Goal: Browse casually

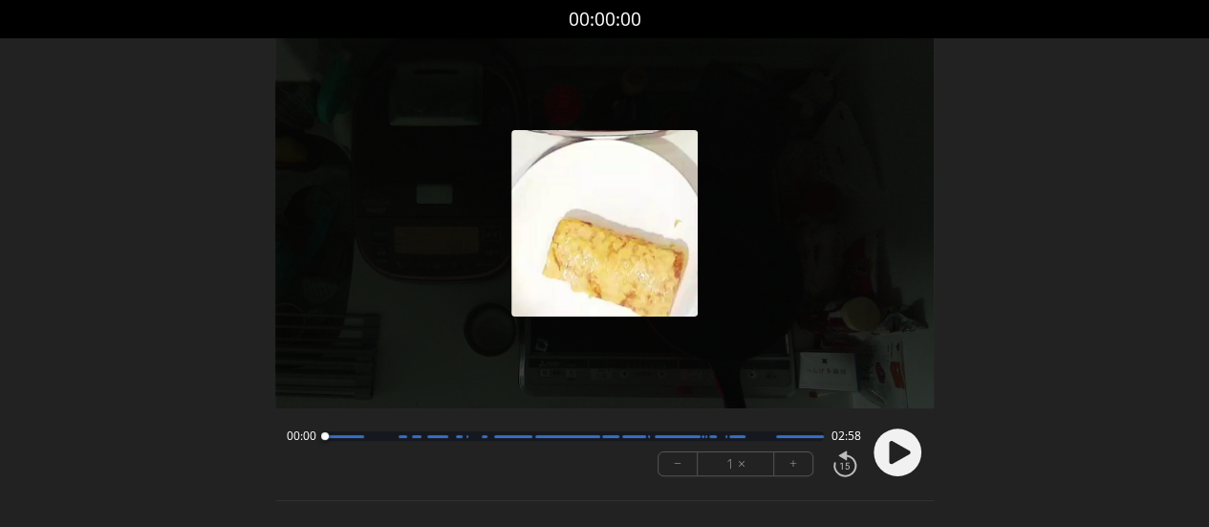
click at [899, 457] on icon at bounding box center [899, 452] width 21 height 23
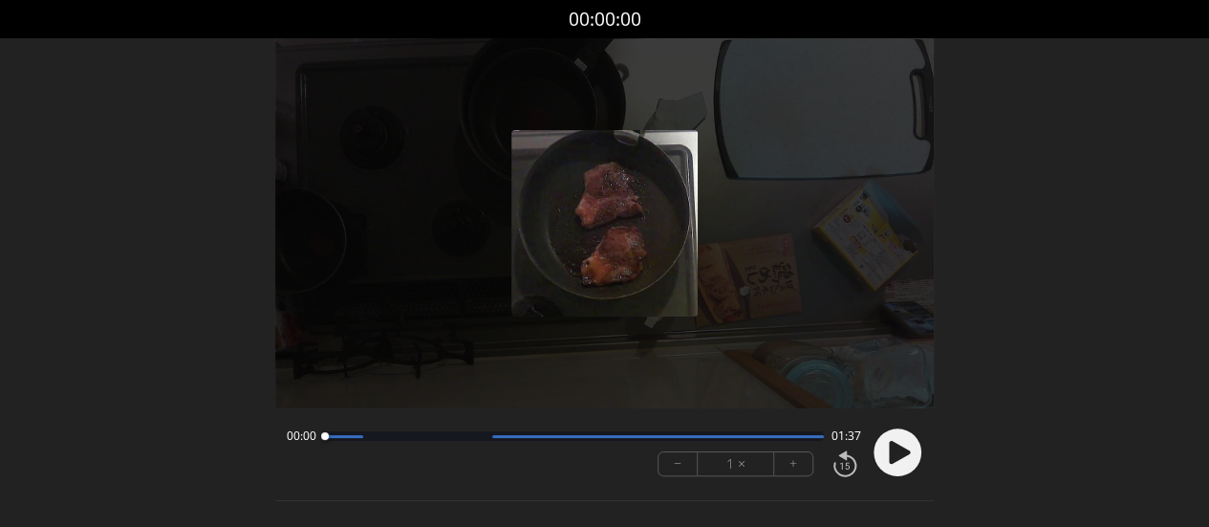
click at [893, 448] on icon at bounding box center [899, 452] width 21 height 23
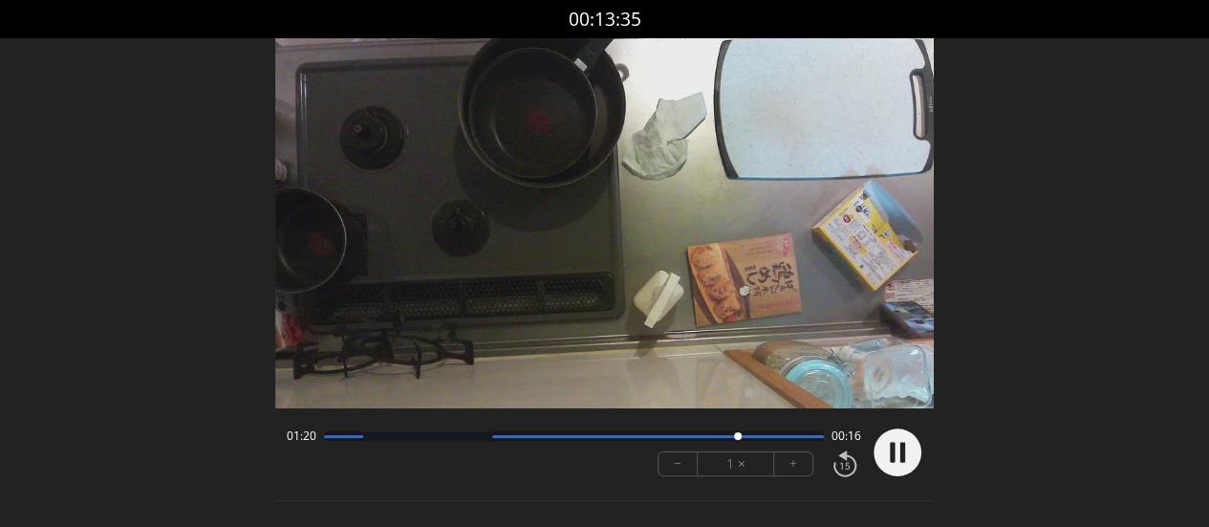
click at [899, 441] on circle at bounding box center [898, 453] width 48 height 48
